Goal: Navigation & Orientation: Find specific page/section

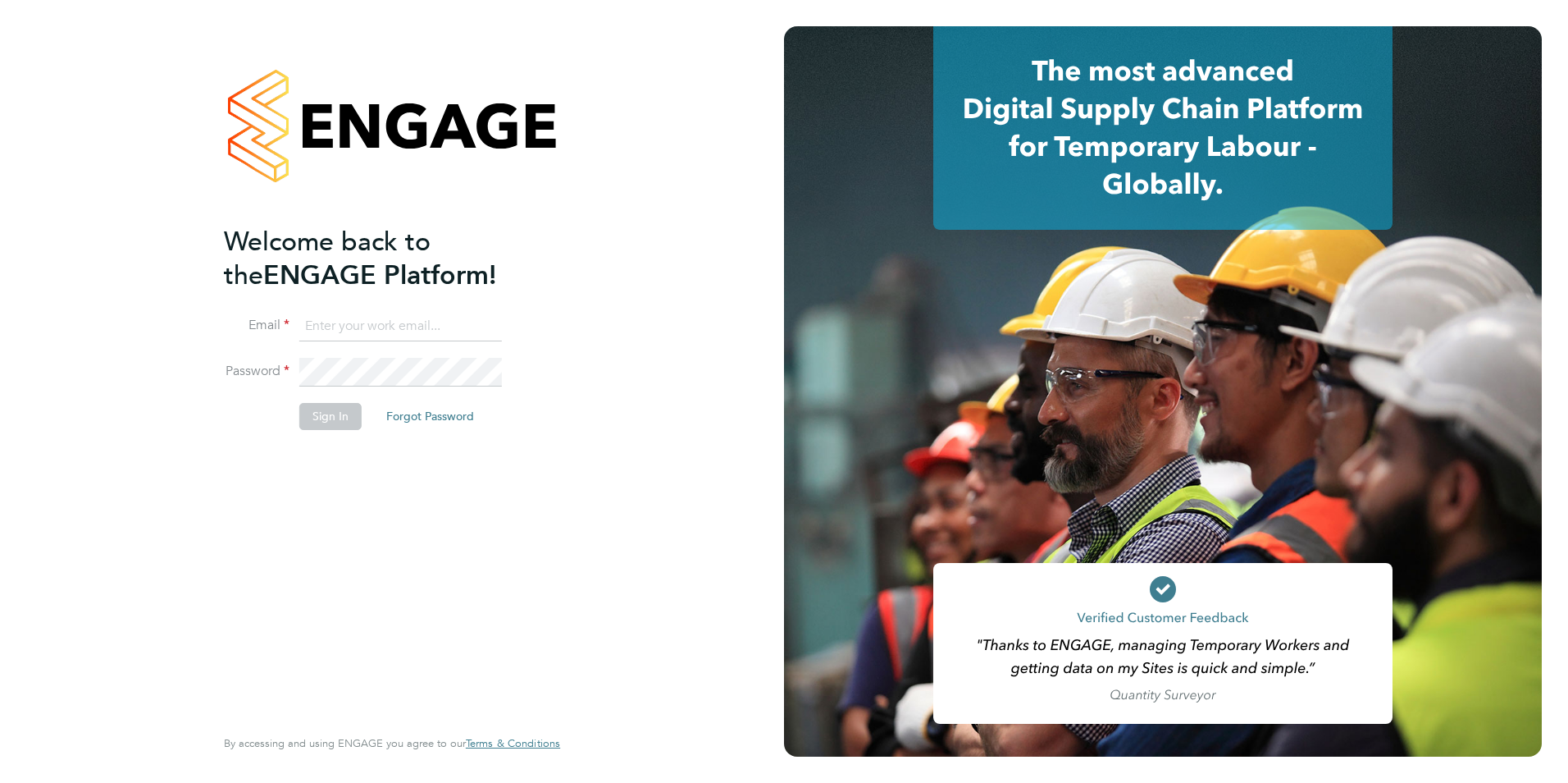
type input "[EMAIL_ADDRESS][DOMAIN_NAME]"
click at [325, 409] on button "Sign In" at bounding box center [330, 416] width 62 height 26
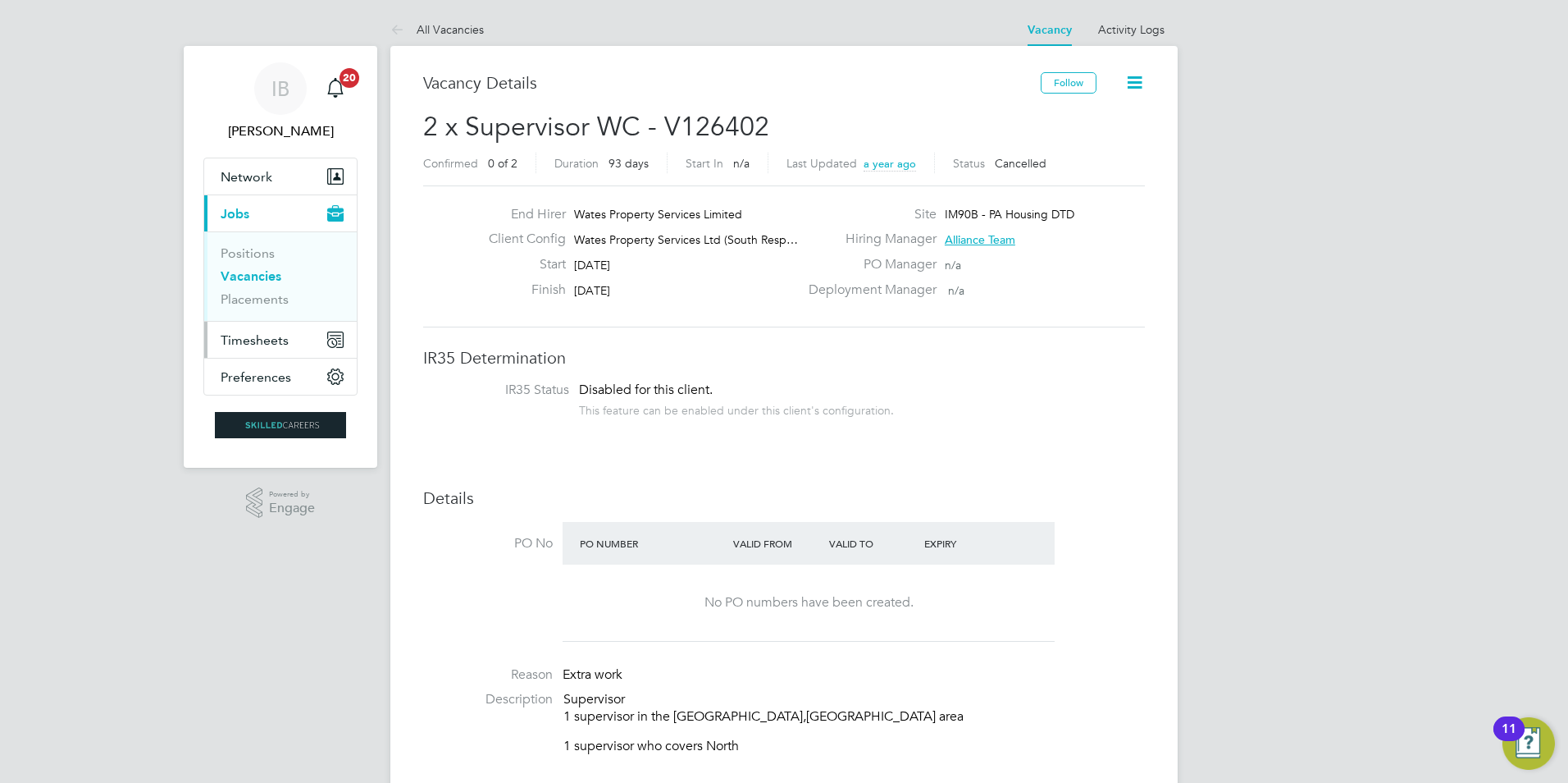
click at [266, 346] on span "Timesheets" at bounding box center [254, 340] width 68 height 16
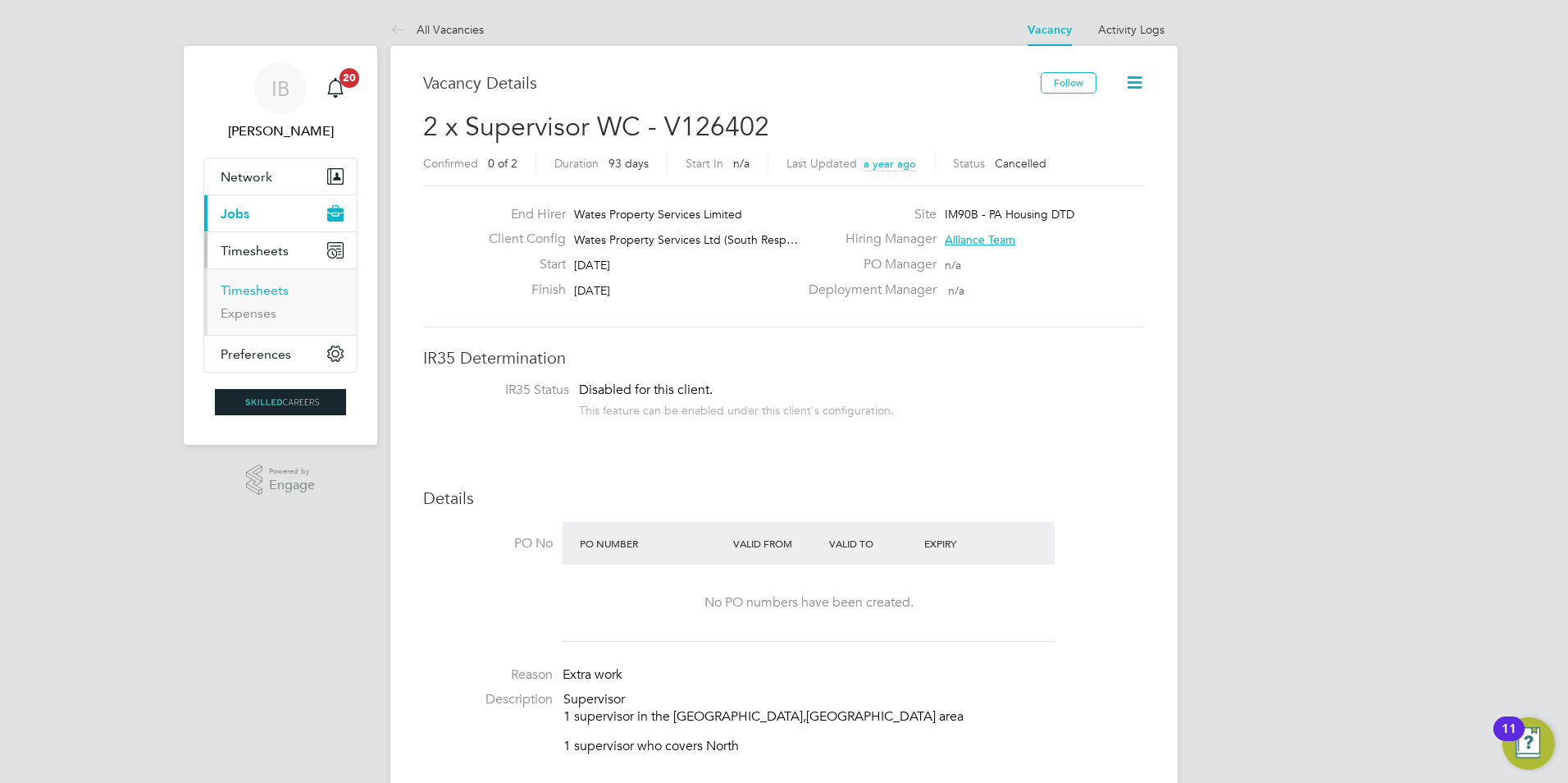
click at [272, 287] on link "Timesheets" at bounding box center [254, 290] width 68 height 16
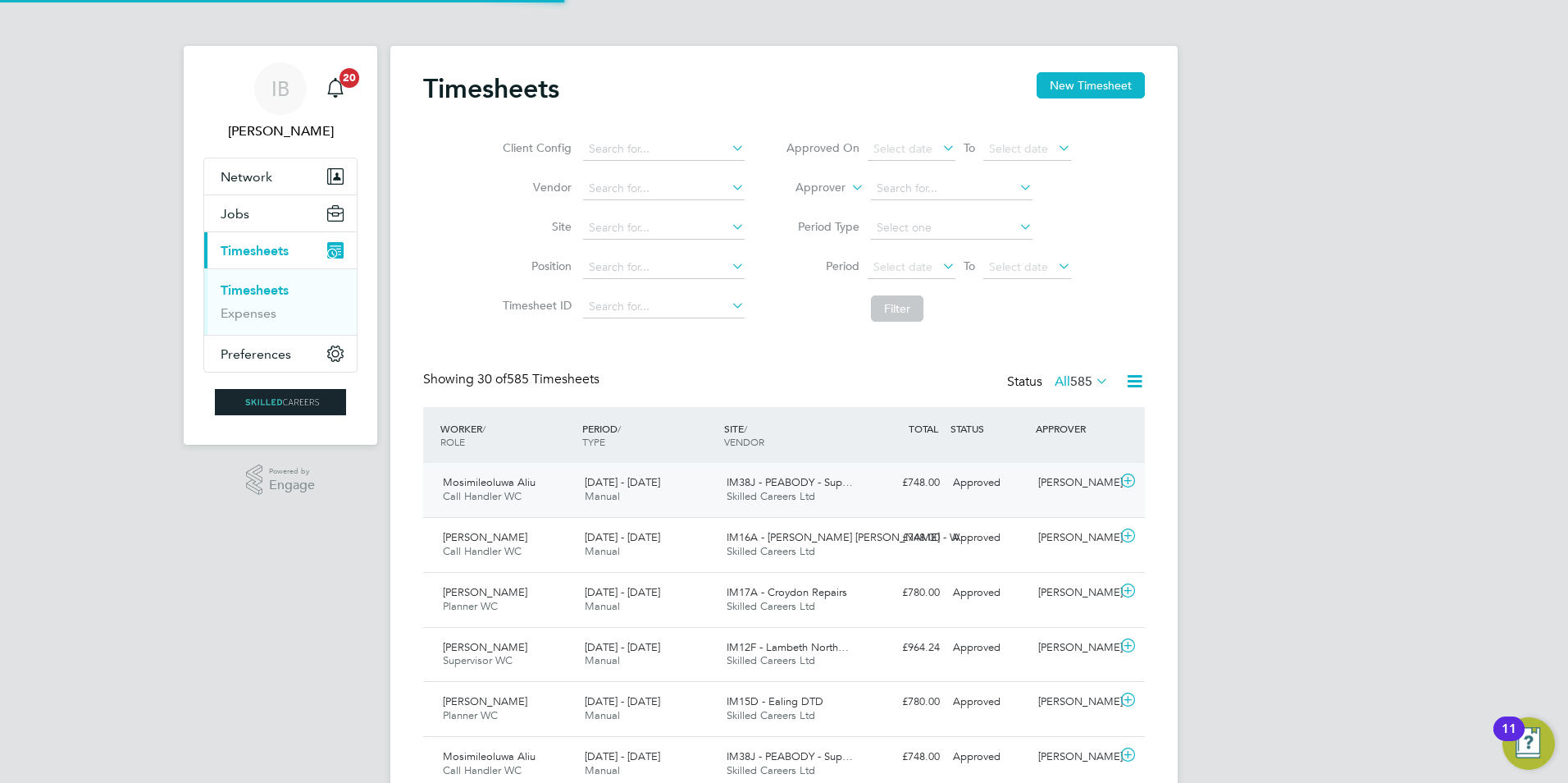
scroll to position [8, 8]
click at [264, 224] on button "Jobs" at bounding box center [280, 213] width 152 height 36
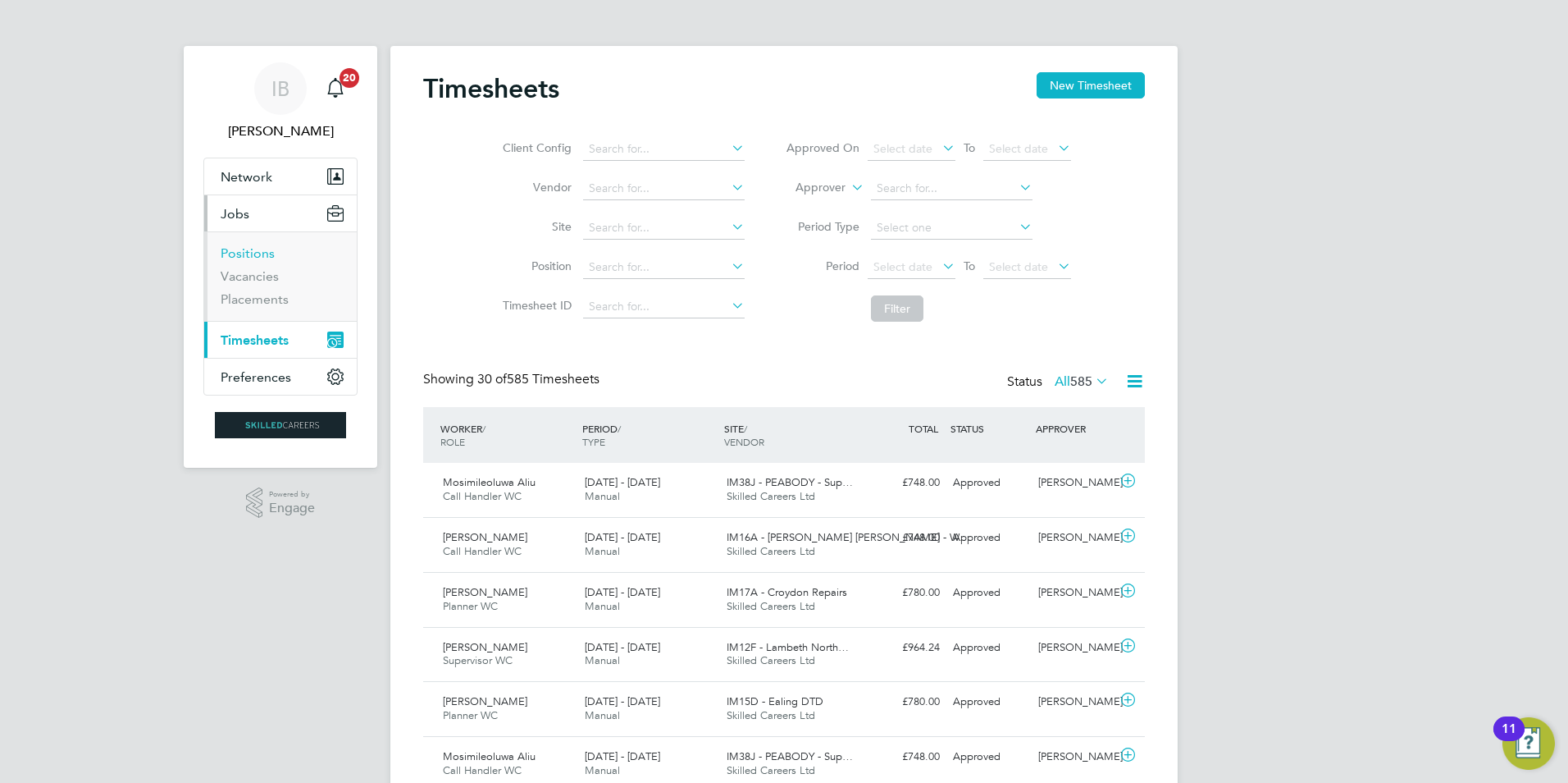
click at [262, 251] on link "Positions" at bounding box center [248, 253] width 55 height 16
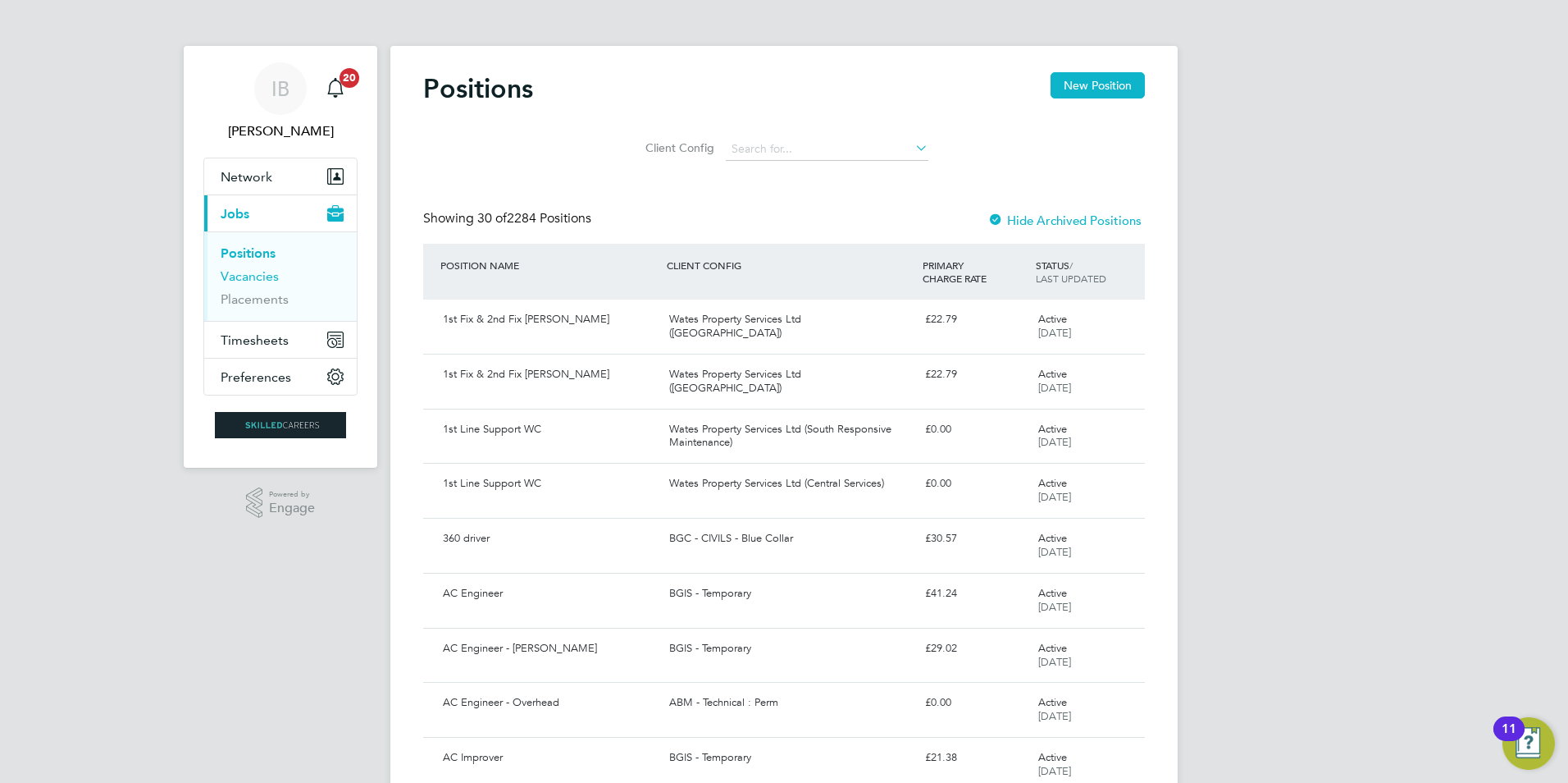
click at [266, 279] on link "Vacancies" at bounding box center [250, 276] width 58 height 16
